Goal: Information Seeking & Learning: Learn about a topic

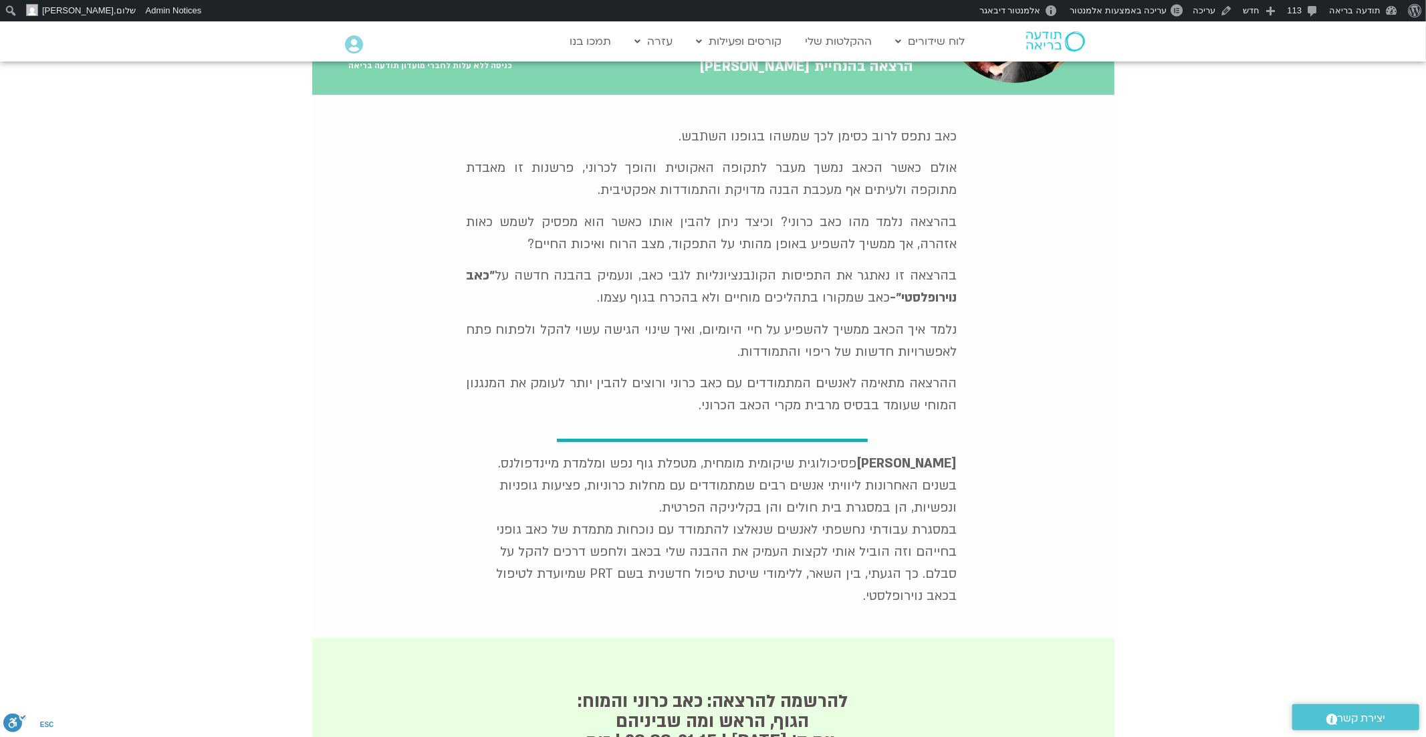
scroll to position [328, 0]
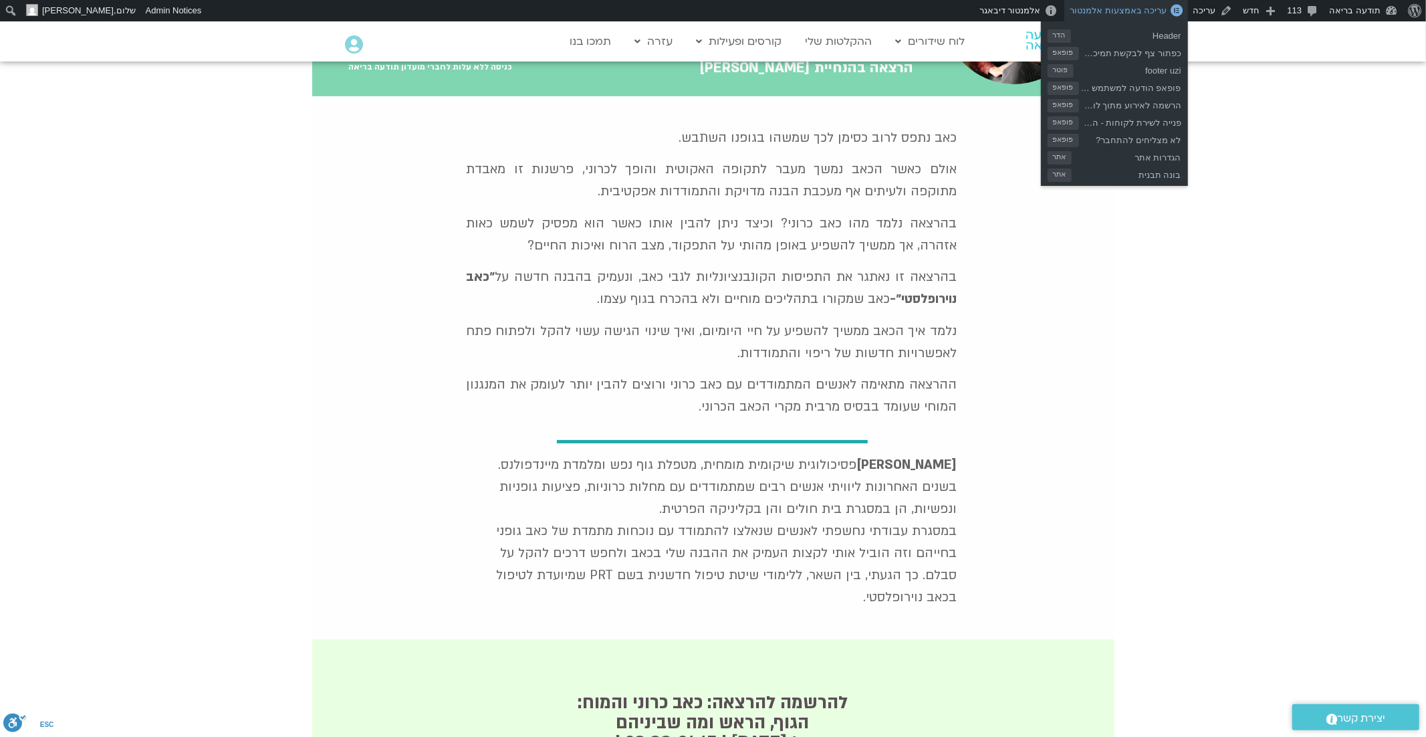
click at [1161, 12] on span "עריכה באמצעות אלמנטור" at bounding box center [1118, 10] width 97 height 10
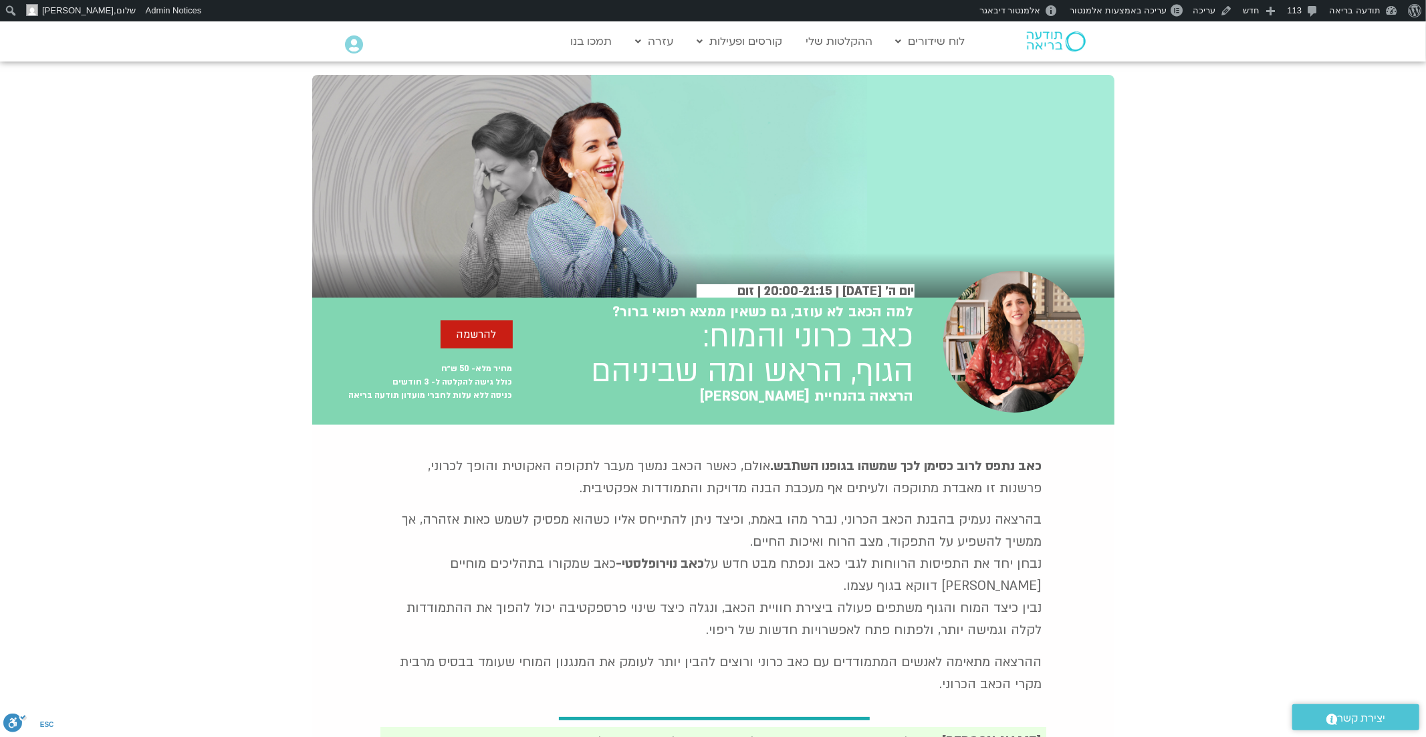
click at [822, 336] on h2 "כאב כרוני והמוח: הגוף, הראש ומה שביניהם" at bounding box center [753, 355] width 322 height 70
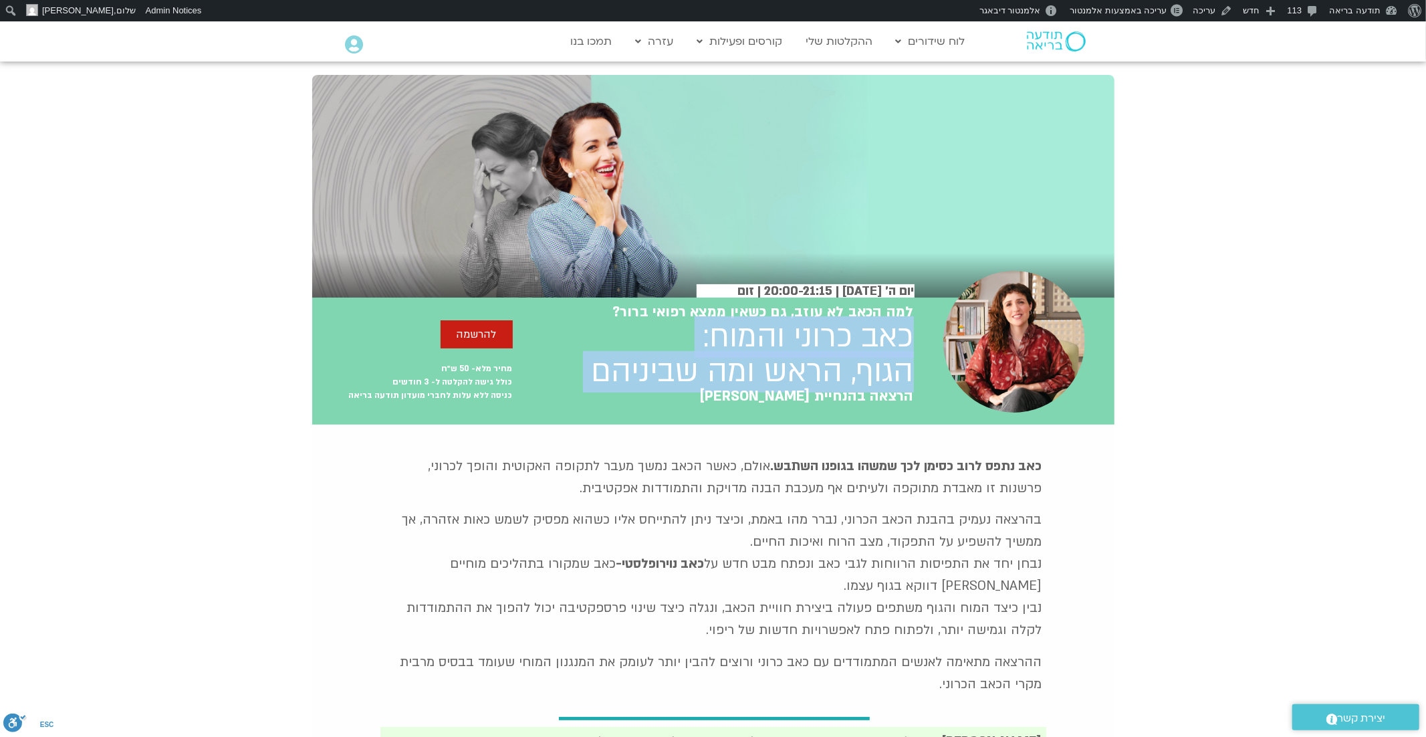
copy div "כאב כרוני והמוח: הגוף, הראש ומה שביניהם"
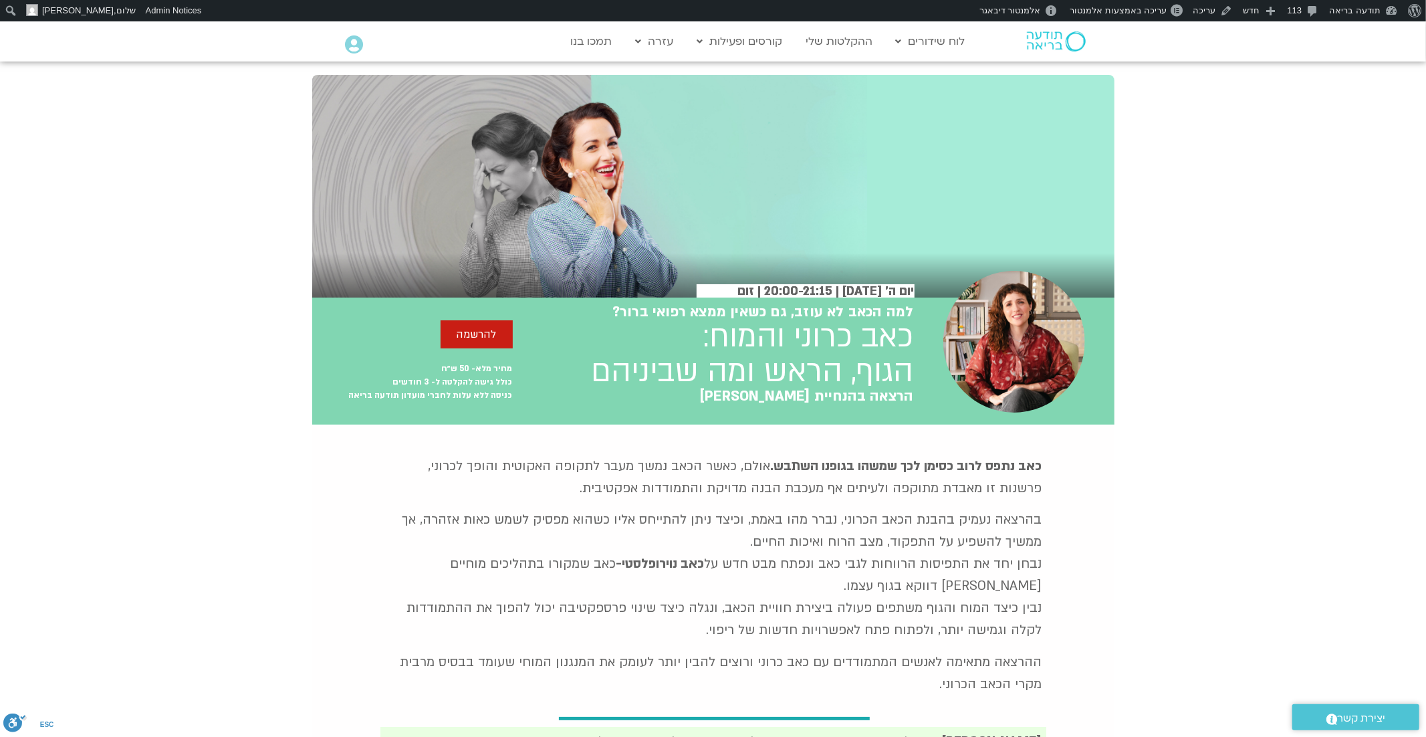
click at [839, 312] on h2 "למה הכאב לא עוזב, גם כשאין ממצא רפואי ברור?" at bounding box center [763, 312] width 302 height 16
click at [844, 396] on h2 "הרצאה בהנחיית יעל קונטי" at bounding box center [806, 396] width 214 height 16
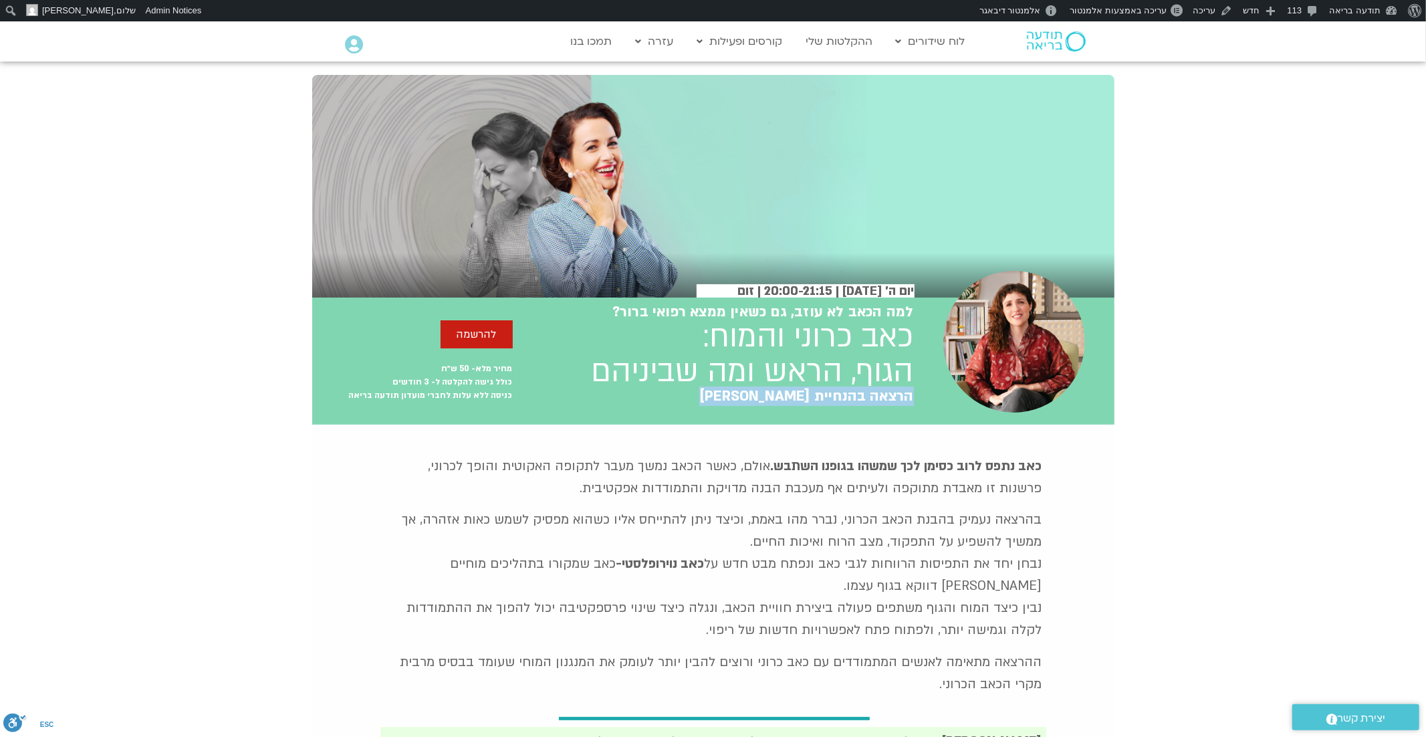
click at [844, 396] on h2 "הרצאה בהנחיית יעל קונטי" at bounding box center [806, 396] width 214 height 16
copy div "הרצאה בהנחיית יעל קונטי"
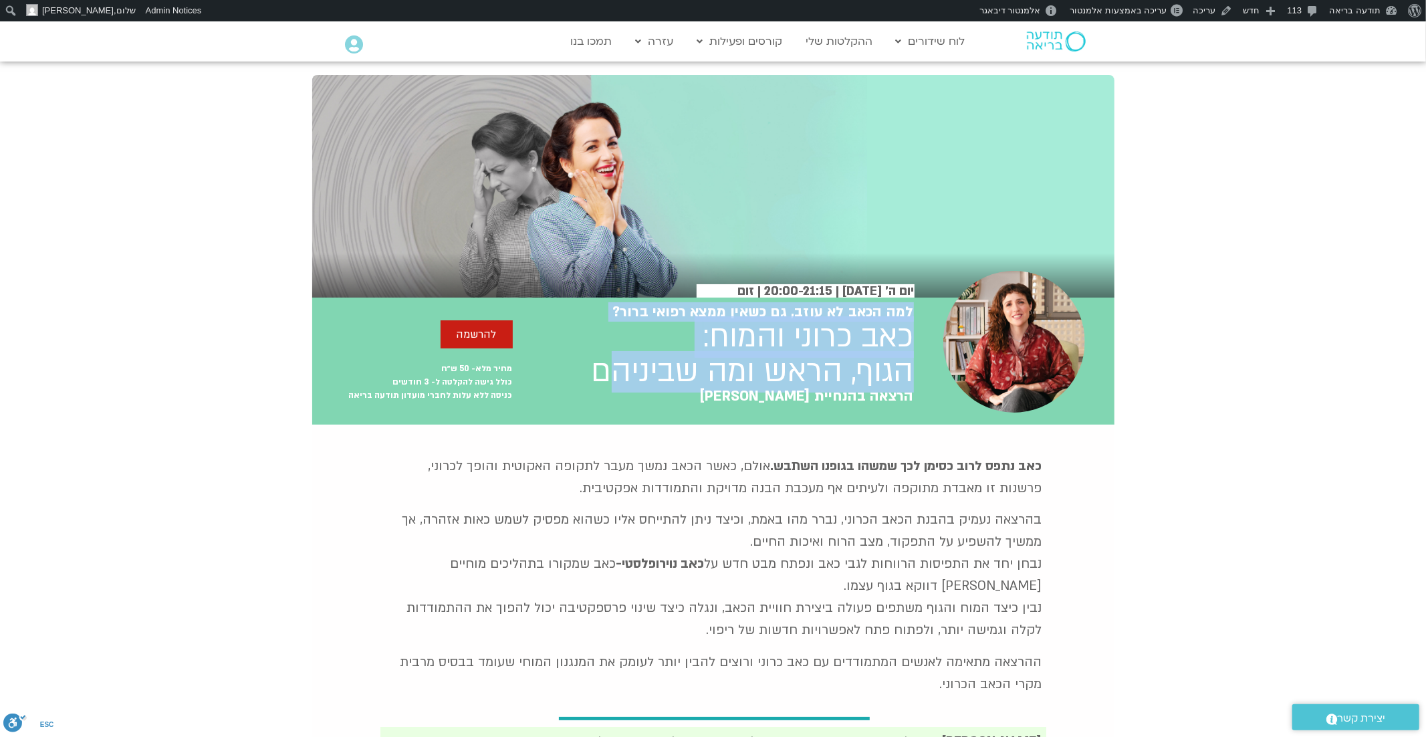
drag, startPoint x: 915, startPoint y: 336, endPoint x: 620, endPoint y: 386, distance: 299.6
click at [620, 386] on div "למה הכאב לא עוזב, גם כשאין ממצא רפואי ברור? כאב כרוני והמוח: הגוף, הראש ומה שבי…" at bounding box center [713, 361] width 802 height 127
click at [620, 386] on h2 "כאב כרוני והמוח: הגוף, הראש ומה שביניהם" at bounding box center [753, 355] width 322 height 70
drag, startPoint x: 742, startPoint y: 398, endPoint x: 740, endPoint y: 407, distance: 8.9
click at [739, 407] on div "למה הכאב לא עוזב, גם כשאין ממצא רפואי ברור? כאב כרוני והמוח: הגוף, הראש ומה שבי…" at bounding box center [713, 361] width 401 height 127
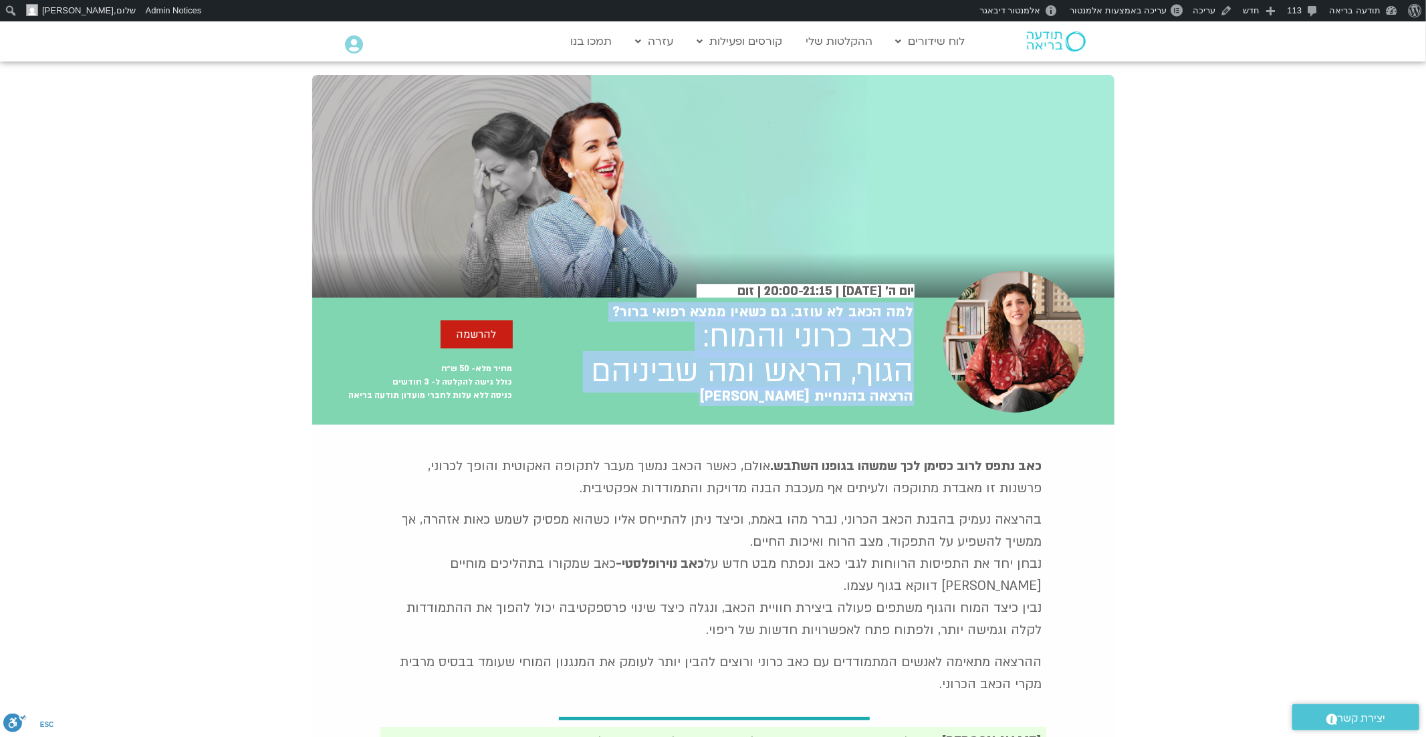
copy div "למה הכאב לא עוזב, גם כשאין ממצא רפואי ברור? כאב כרוני והמוח: הגוף, הראש ומה שבי…"
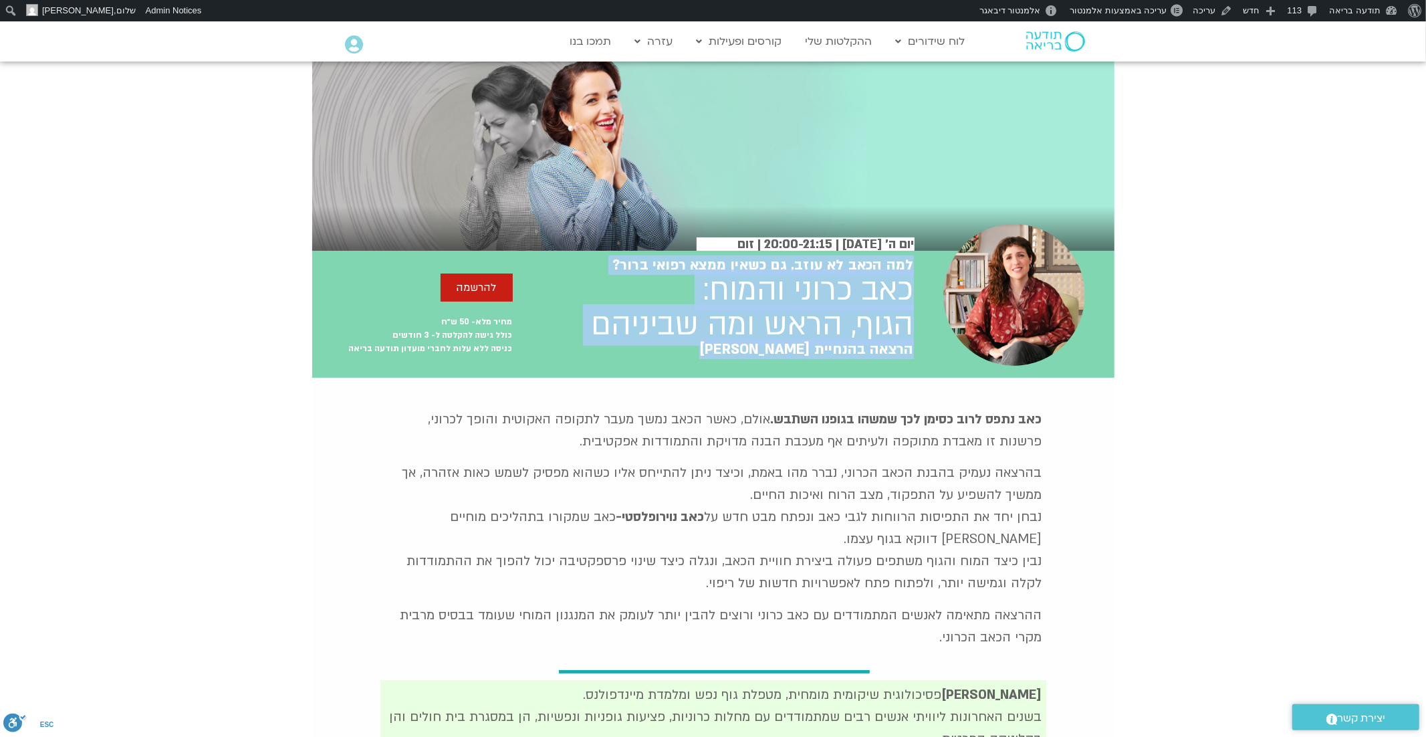
scroll to position [51, 0]
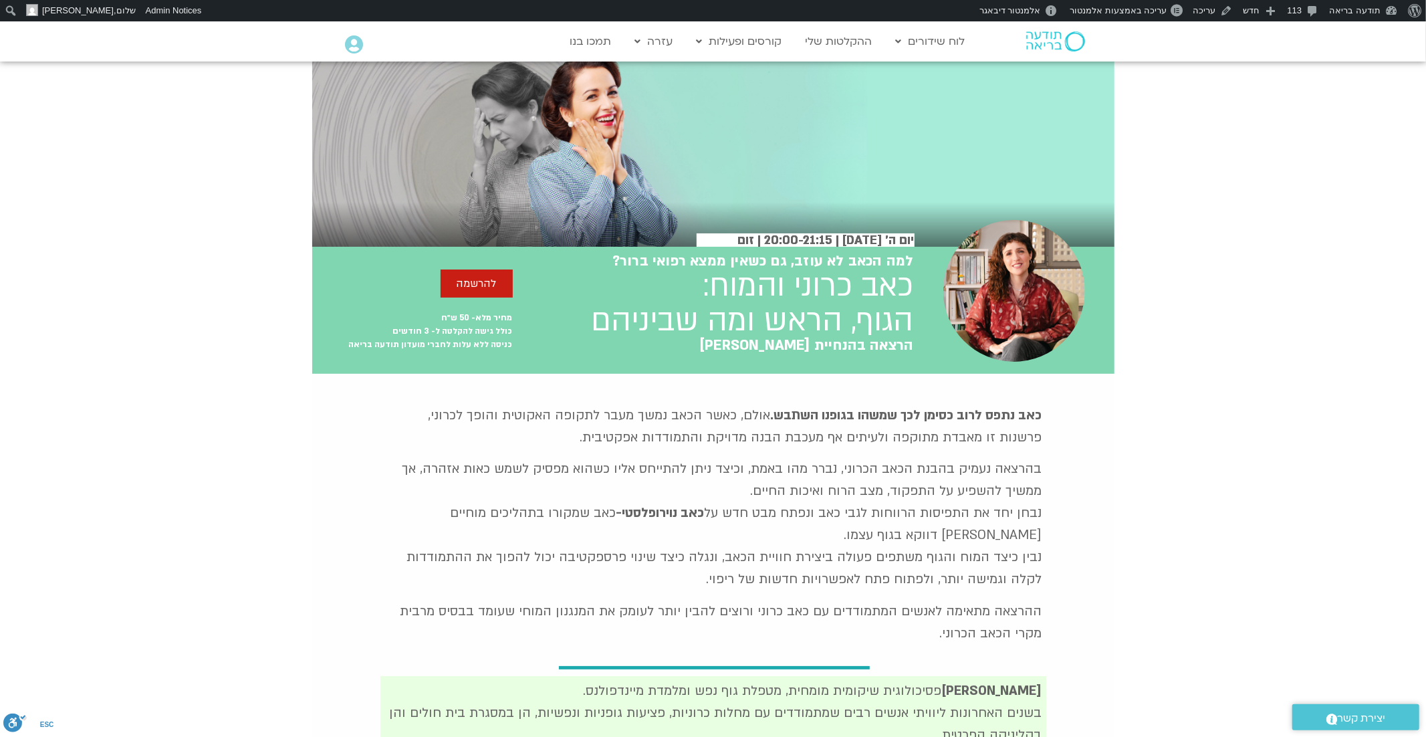
click at [843, 239] on h2 "יום ה׳ 16.10.25 | 20:00-21:15 | זום" at bounding box center [806, 240] width 218 height 14
copy div "יום ה׳ 16.10.25 | 20:00-21:15 | זום יום ה׳ 16.10.25 20:00-21:15 זום"
click at [1233, 244] on div "יום ה׳ 16.10.25 | 20:00-21:15 | זום יום ה׳ 16.10.25 20:00-21:15 זום" at bounding box center [713, 129] width 1426 height 236
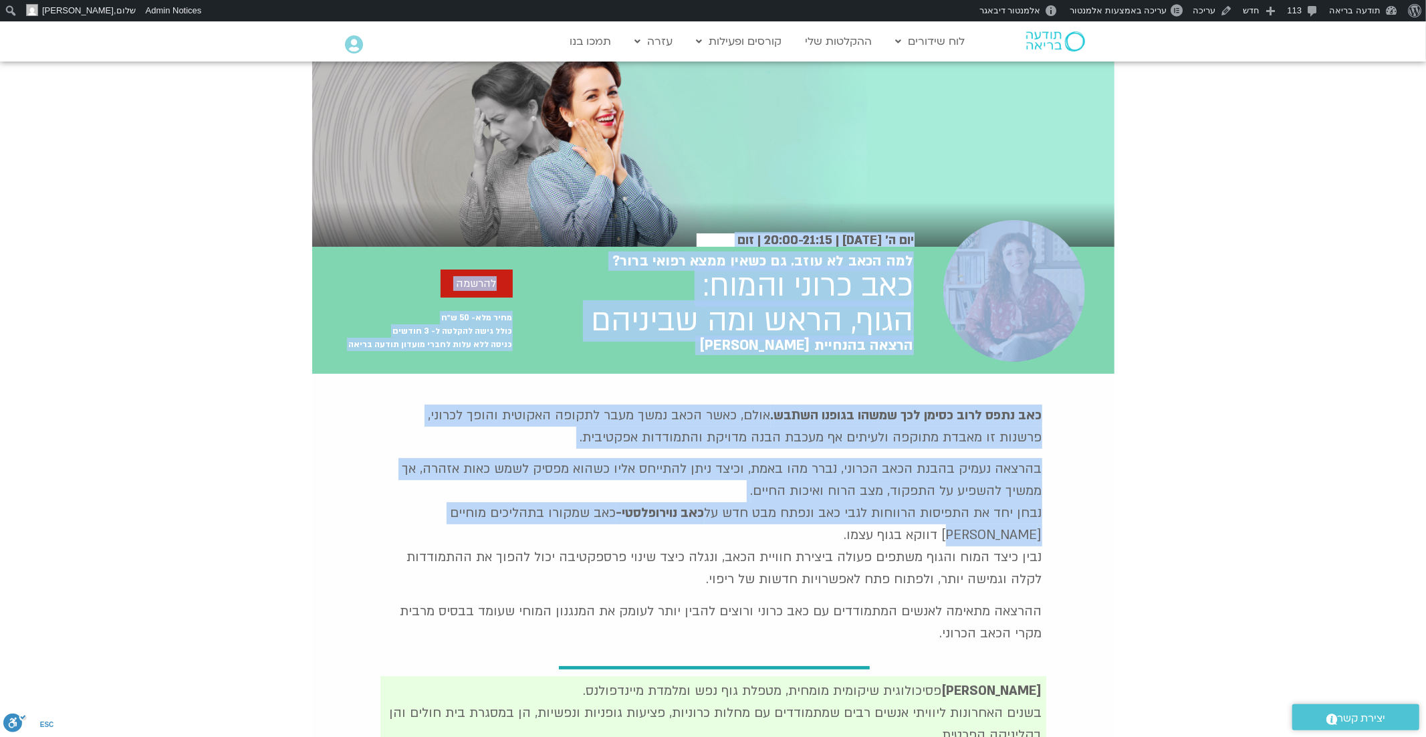
scroll to position [50, 0]
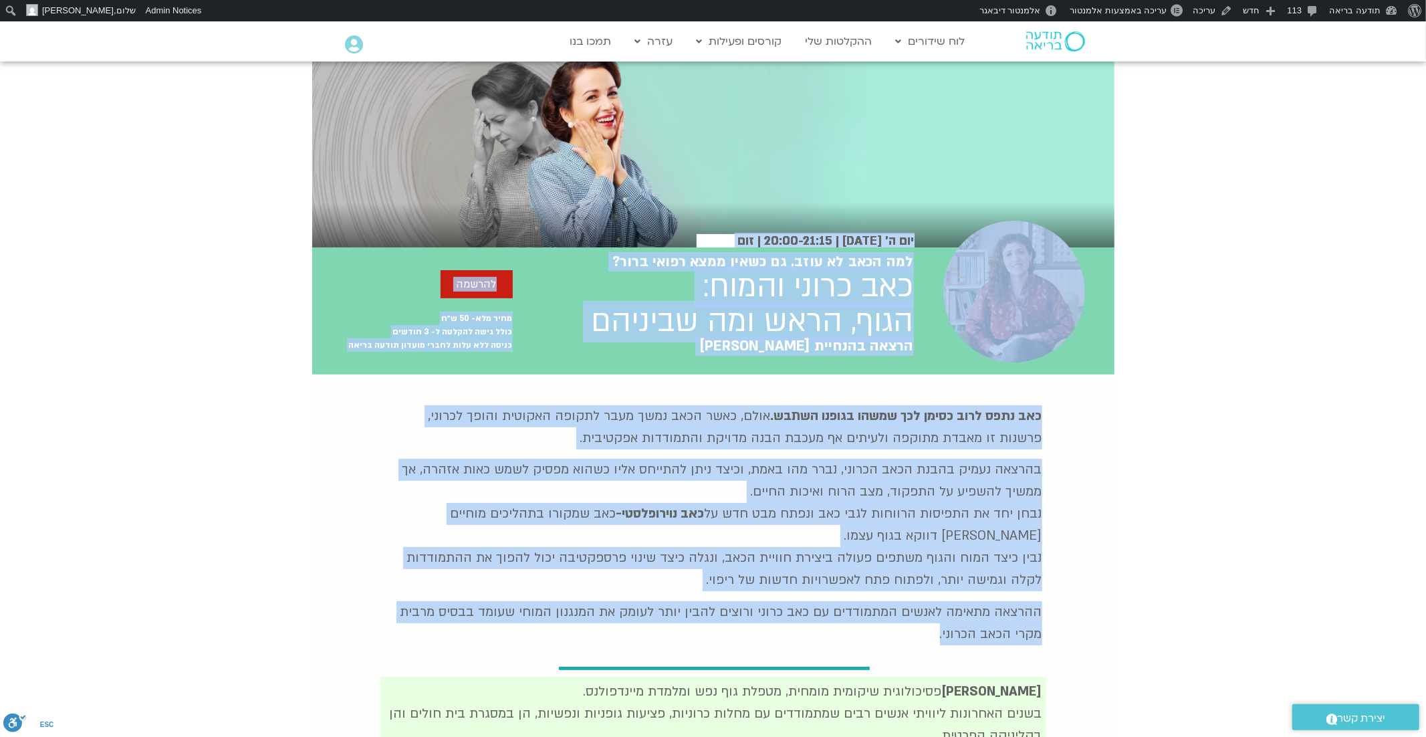
drag, startPoint x: 1232, startPoint y: 235, endPoint x: 1117, endPoint y: 650, distance: 430.0
click at [1117, 650] on div "יום ה׳ 16.10.25 | 20:00-21:15 | זום יום ה׳ 16.10.25 20:00-21:15 זום למה הכאב לא…" at bounding box center [713, 626] width 1426 height 1230
copy div "יום ה׳ 16.10.25 | 20:00-21:15 | זום יום ה׳ 16.10.25 20:00-21:15 זום למה הכאב לא…"
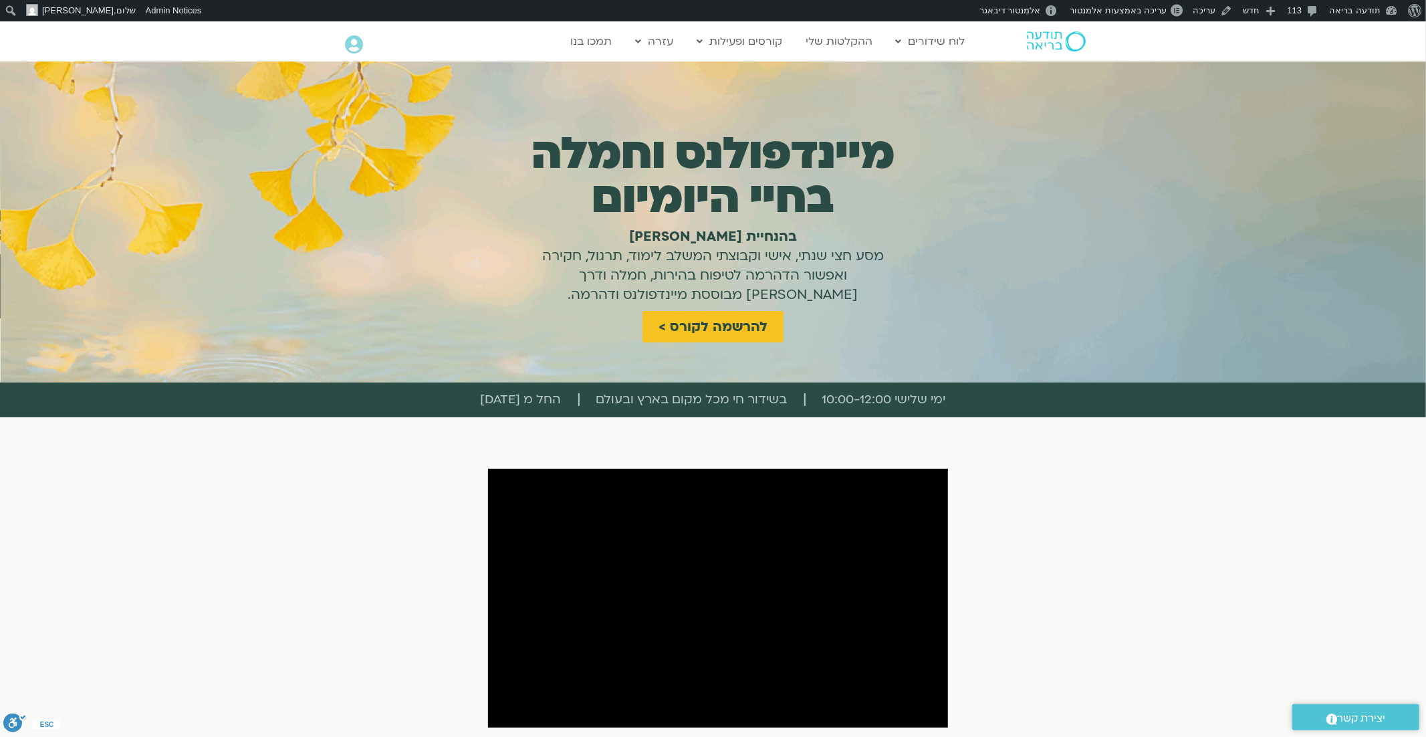
click at [1056, 34] on img at bounding box center [1056, 41] width 59 height 20
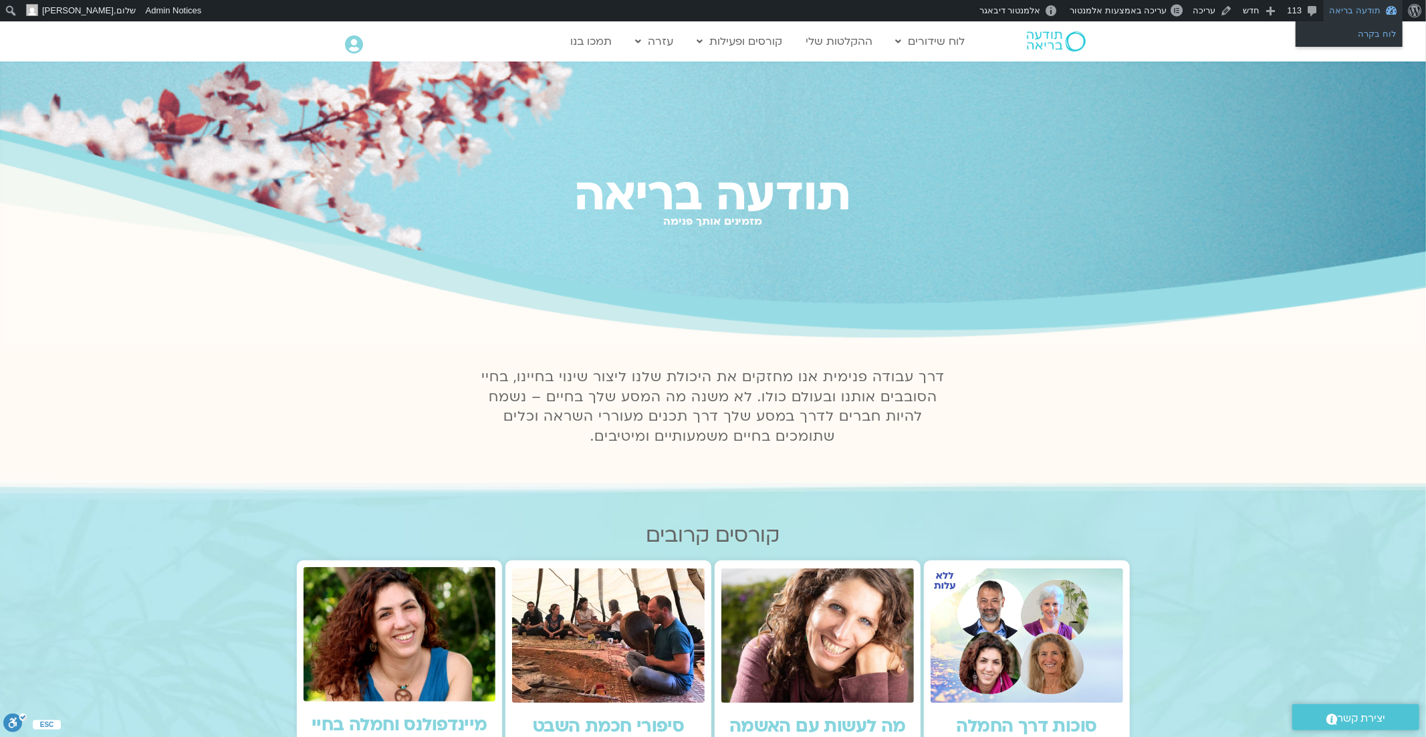
click at [1349, 37] on link "לוח בקרה" at bounding box center [1349, 33] width 107 height 17
